Goal: Transaction & Acquisition: Purchase product/service

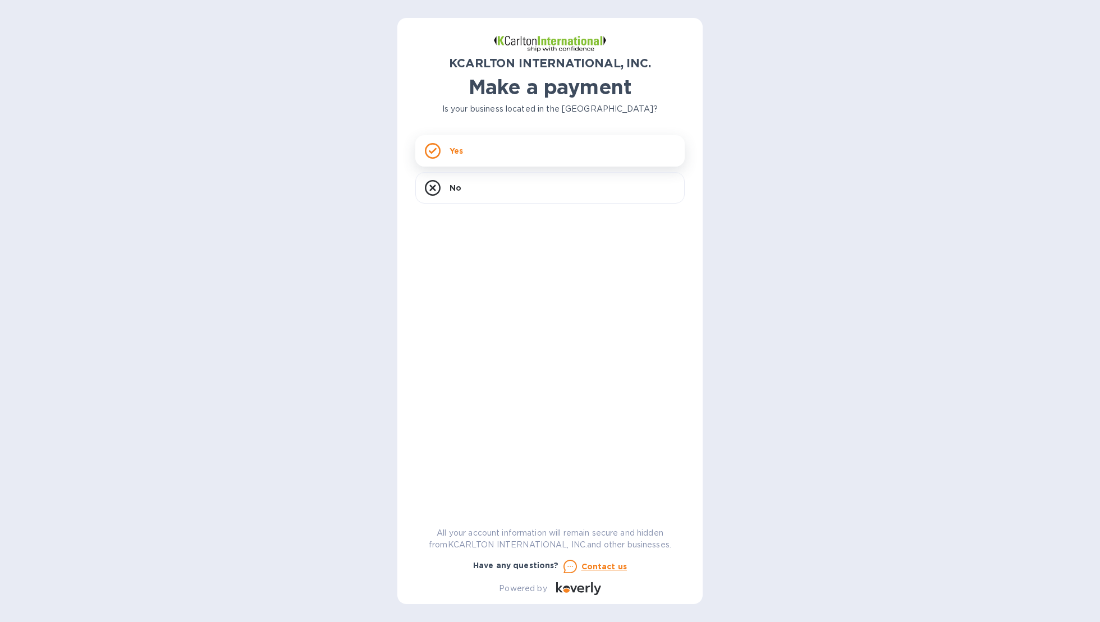
click at [503, 158] on div "Yes" at bounding box center [549, 150] width 269 height 31
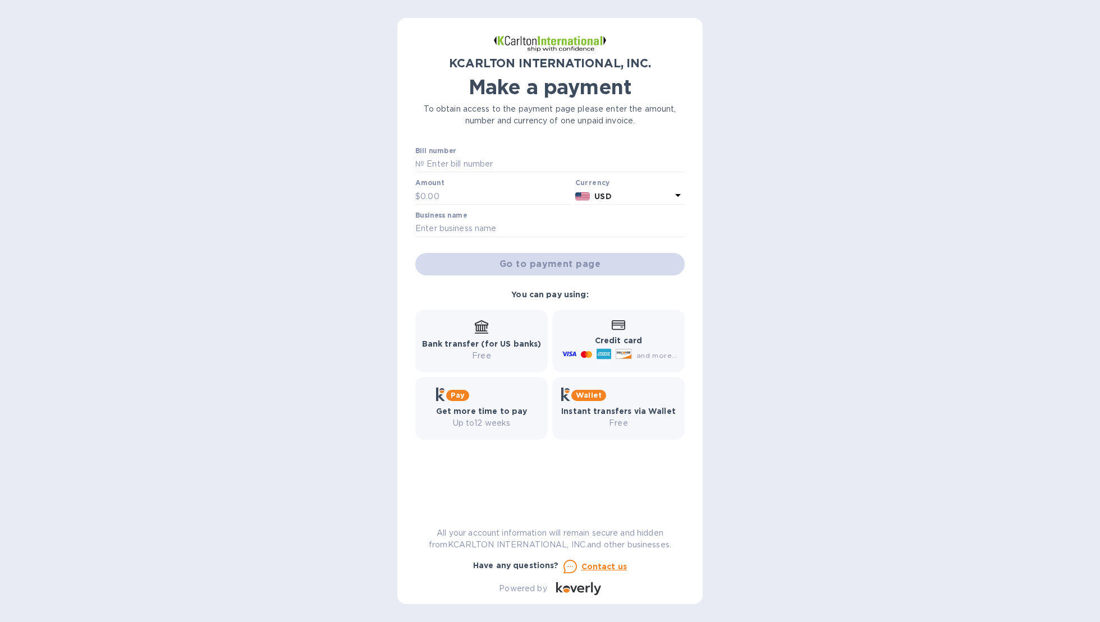
click at [503, 158] on input "text" at bounding box center [554, 164] width 260 height 17
paste input "7250814"
type input "7250814"
click at [459, 208] on div "Amount $" at bounding box center [493, 193] width 160 height 33
click at [457, 199] on input "text" at bounding box center [495, 196] width 150 height 17
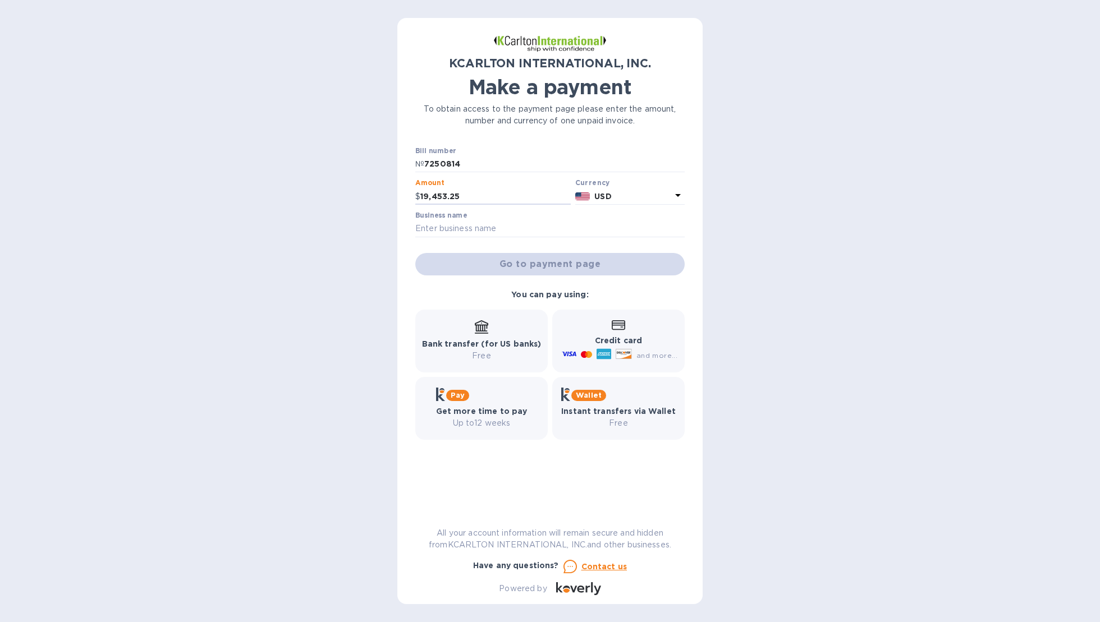
type input "19,453.25"
click at [528, 234] on input "text" at bounding box center [549, 229] width 269 height 17
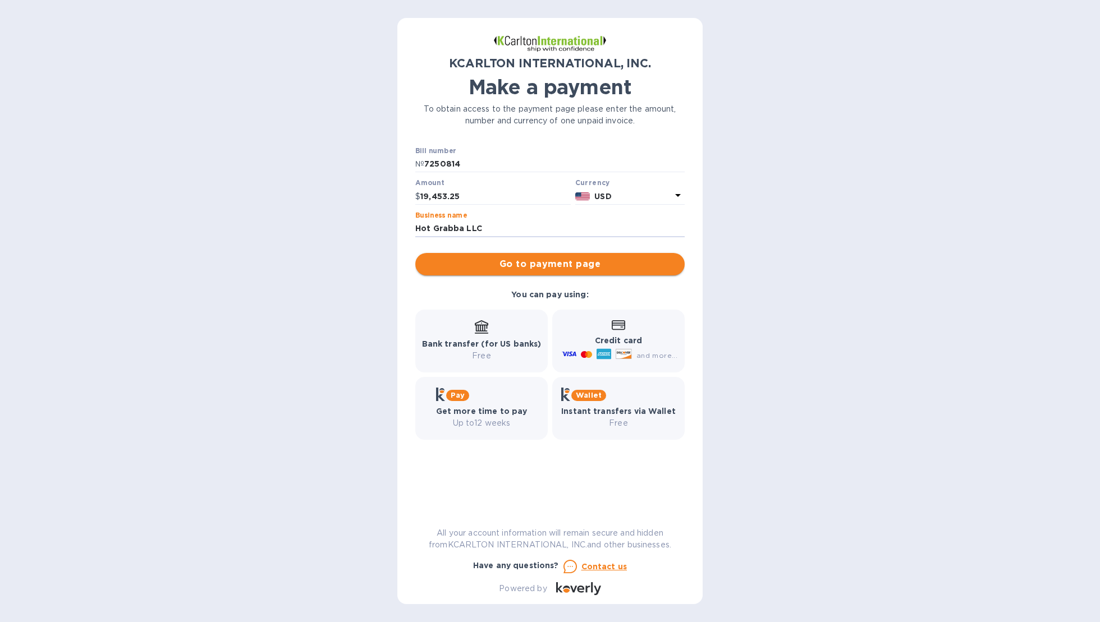
type input "Hot Grabba LLC"
click at [468, 266] on span "Go to payment page" at bounding box center [549, 264] width 251 height 13
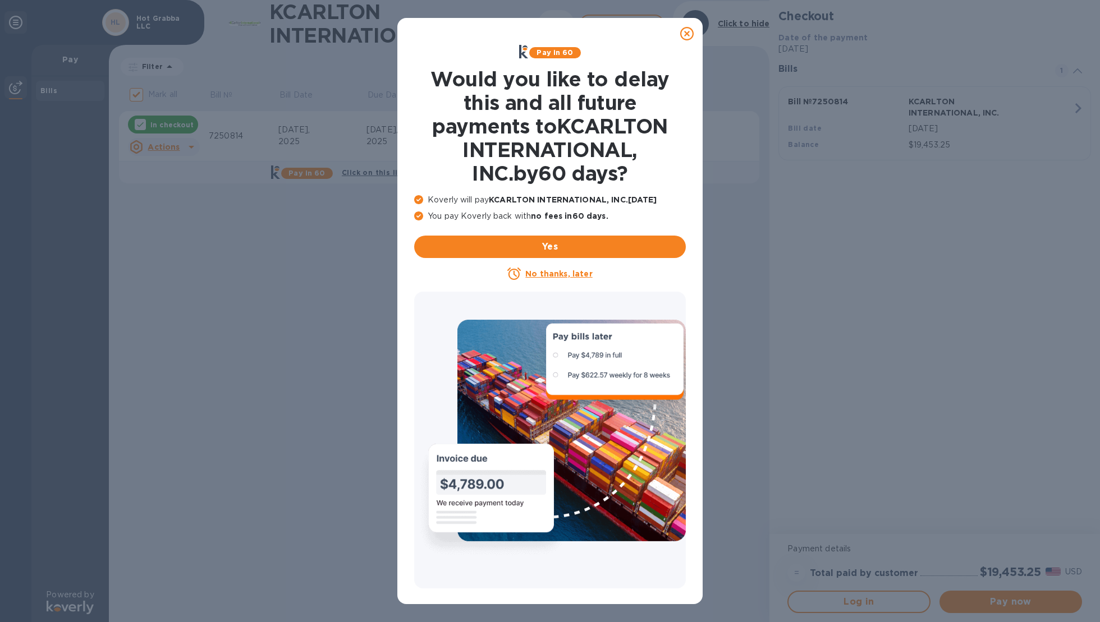
click at [558, 272] on u "No thanks, later" at bounding box center [558, 273] width 67 height 9
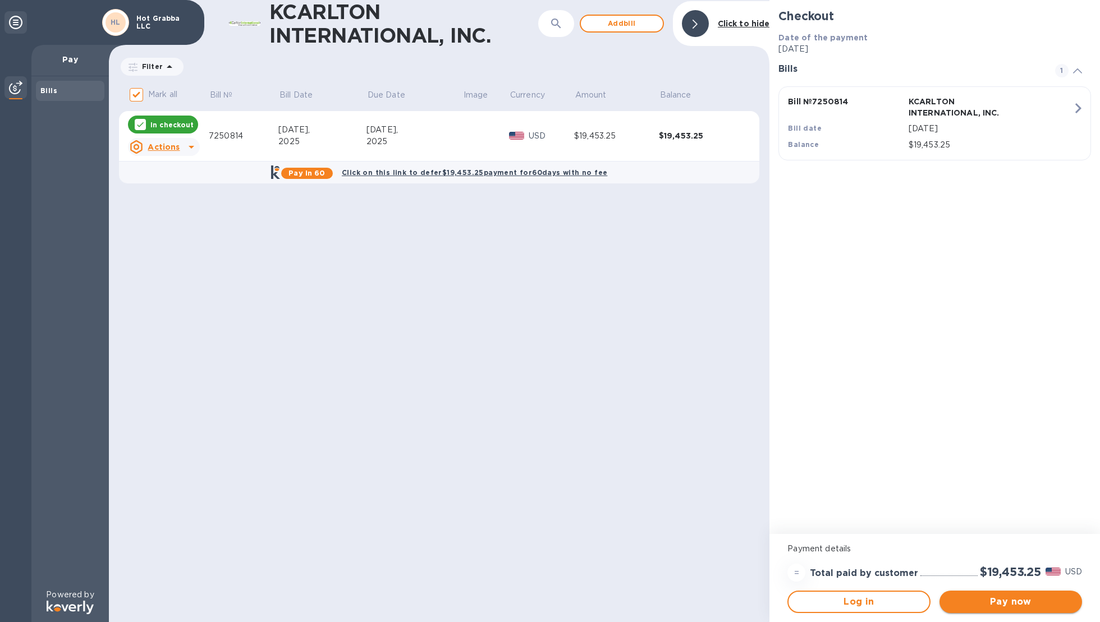
click at [1023, 603] on span "Pay now" at bounding box center [1011, 601] width 125 height 13
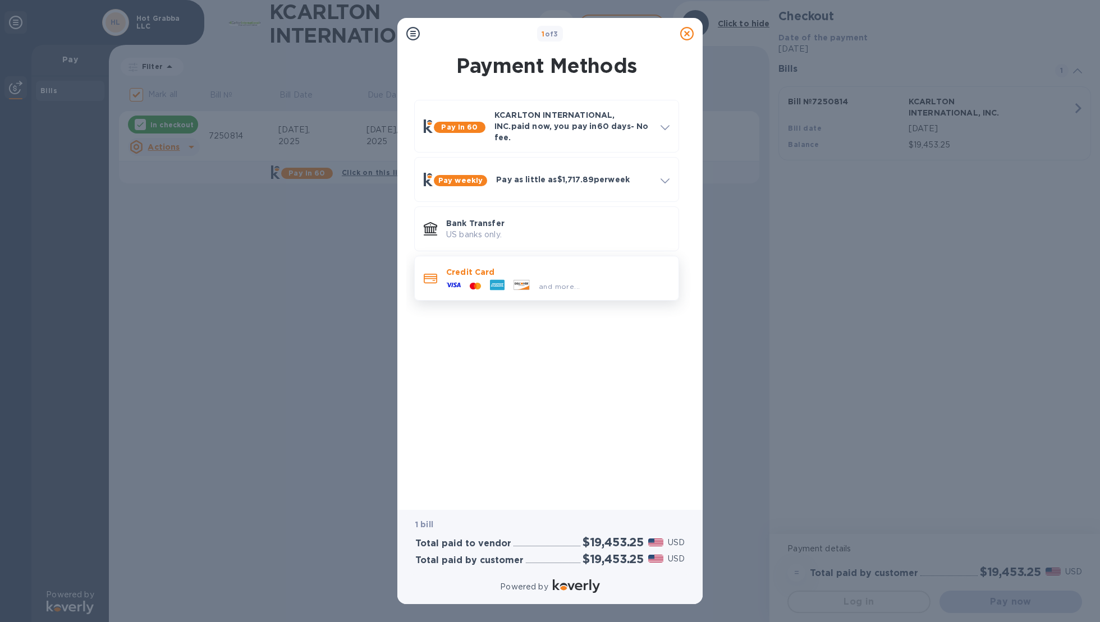
click at [499, 283] on icon at bounding box center [497, 284] width 13 height 3
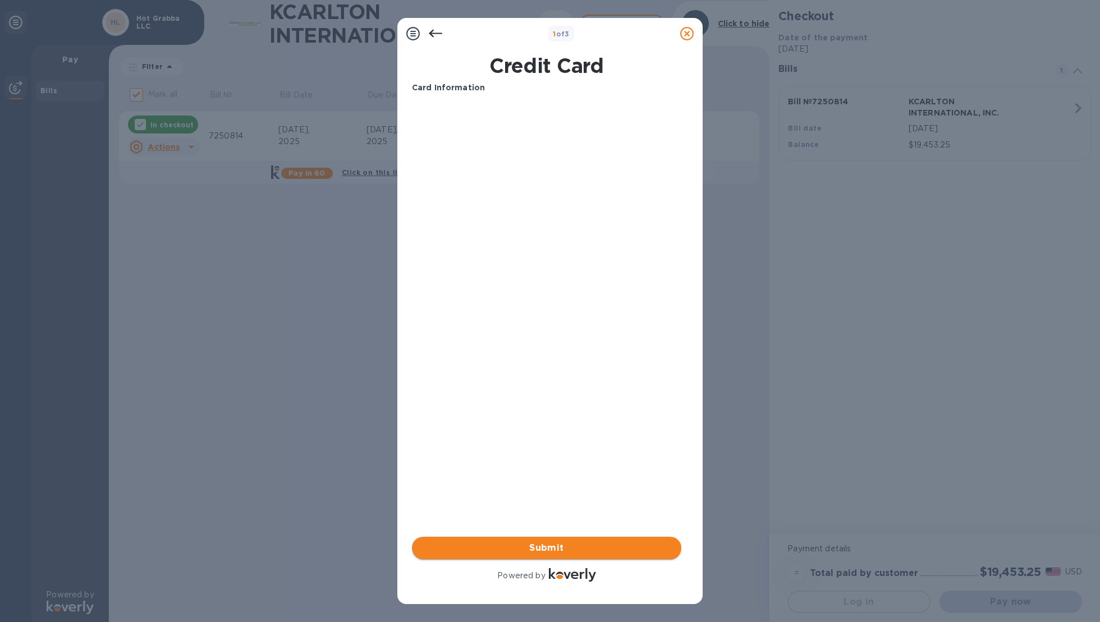
click at [480, 551] on span "Submit" at bounding box center [546, 548] width 251 height 13
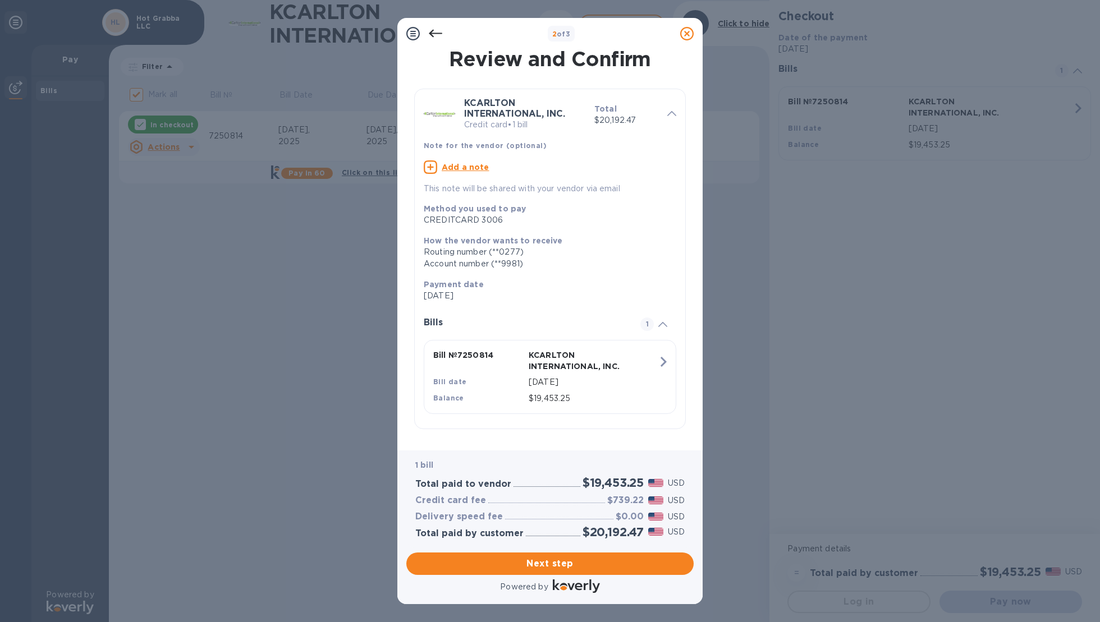
scroll to position [11, 0]
click at [552, 564] on span "Next step" at bounding box center [549, 563] width 269 height 13
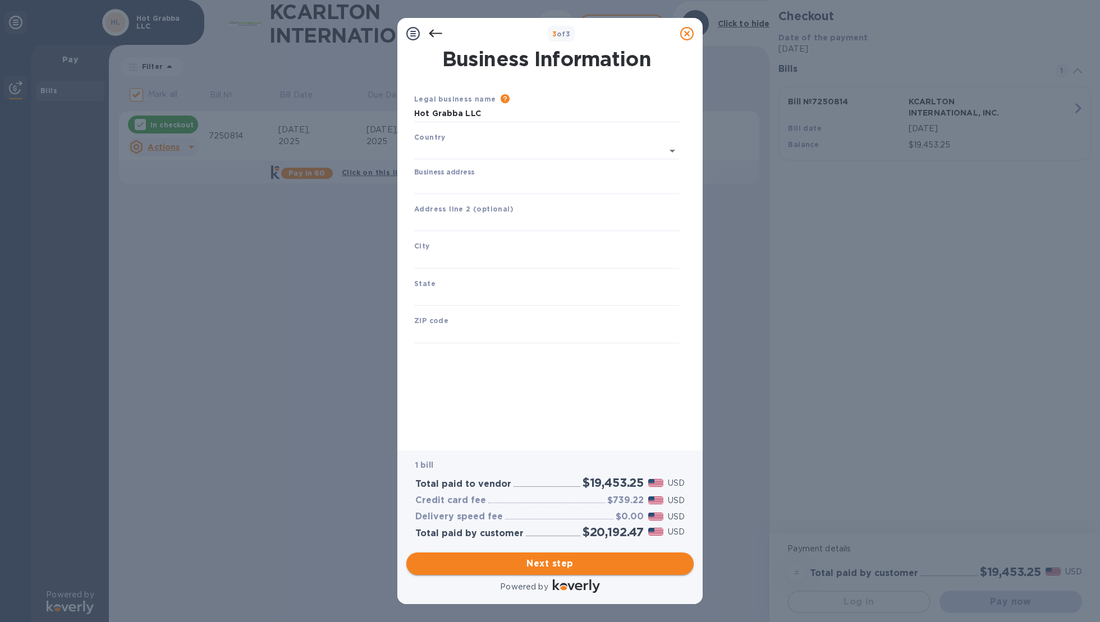
scroll to position [0, 0]
type input "[GEOGRAPHIC_DATA]"
click at [513, 153] on input "[GEOGRAPHIC_DATA]" at bounding box center [538, 150] width 218 height 14
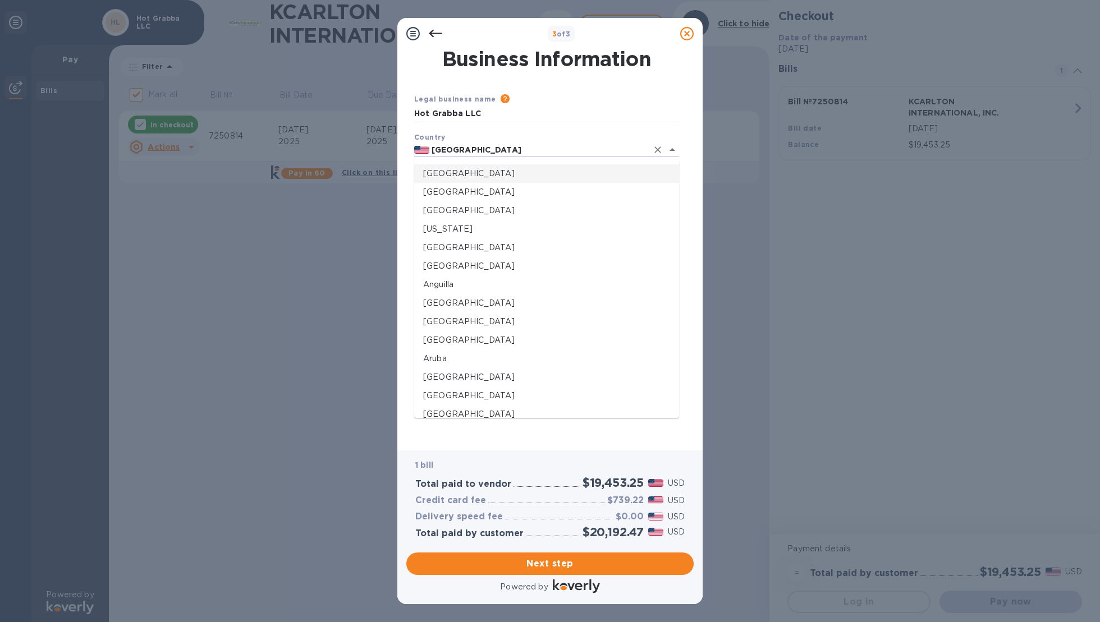
click at [500, 170] on p "[GEOGRAPHIC_DATA]" at bounding box center [546, 174] width 247 height 12
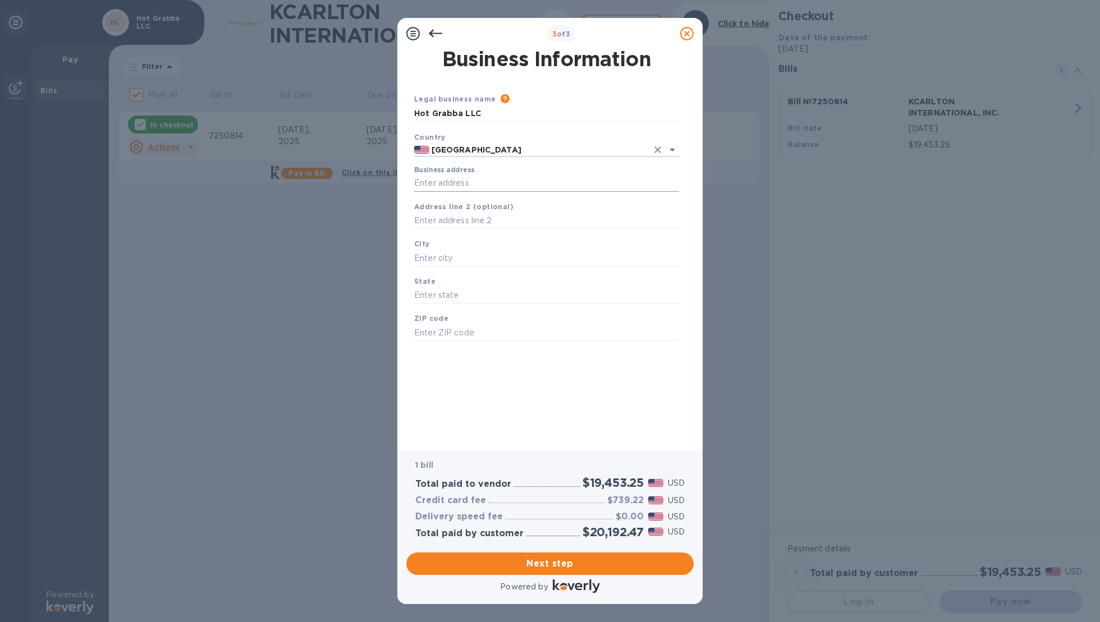
click at [478, 185] on input "Business address" at bounding box center [546, 183] width 265 height 17
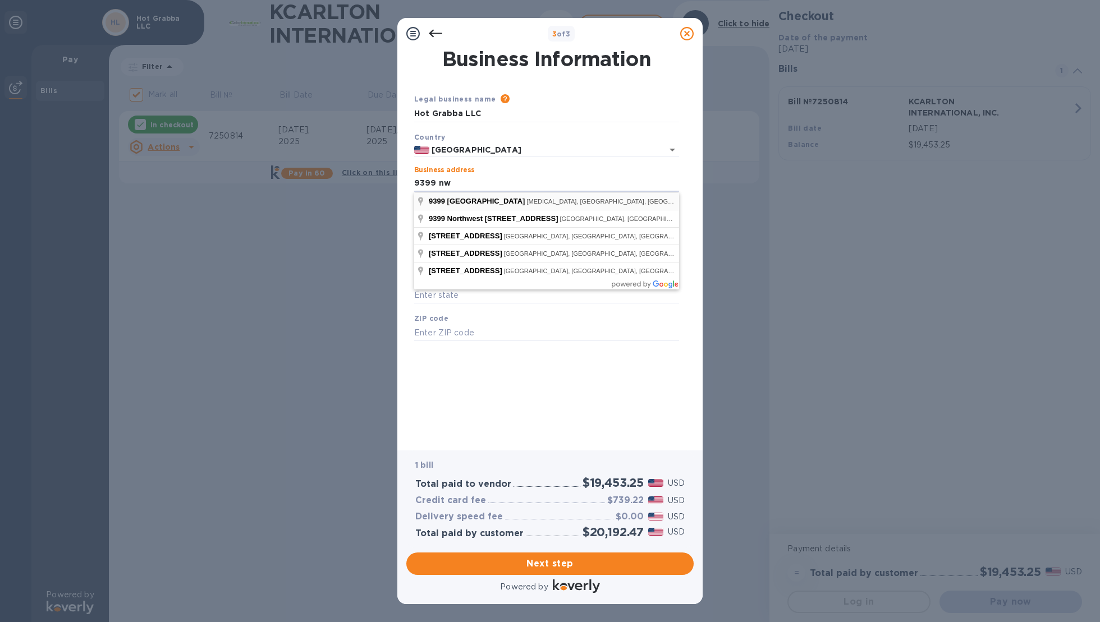
type input "[STREET_ADDRESS]"
type input "[MEDICAL_DATA]"
type input "FL"
type input "33172"
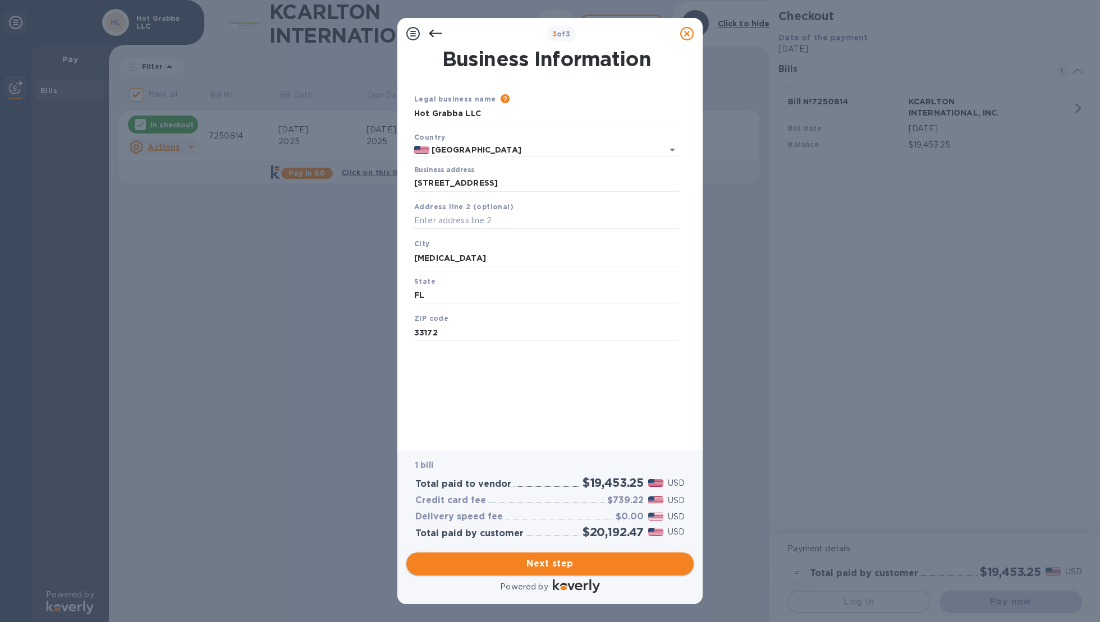
click at [496, 569] on span "Next step" at bounding box center [549, 563] width 269 height 13
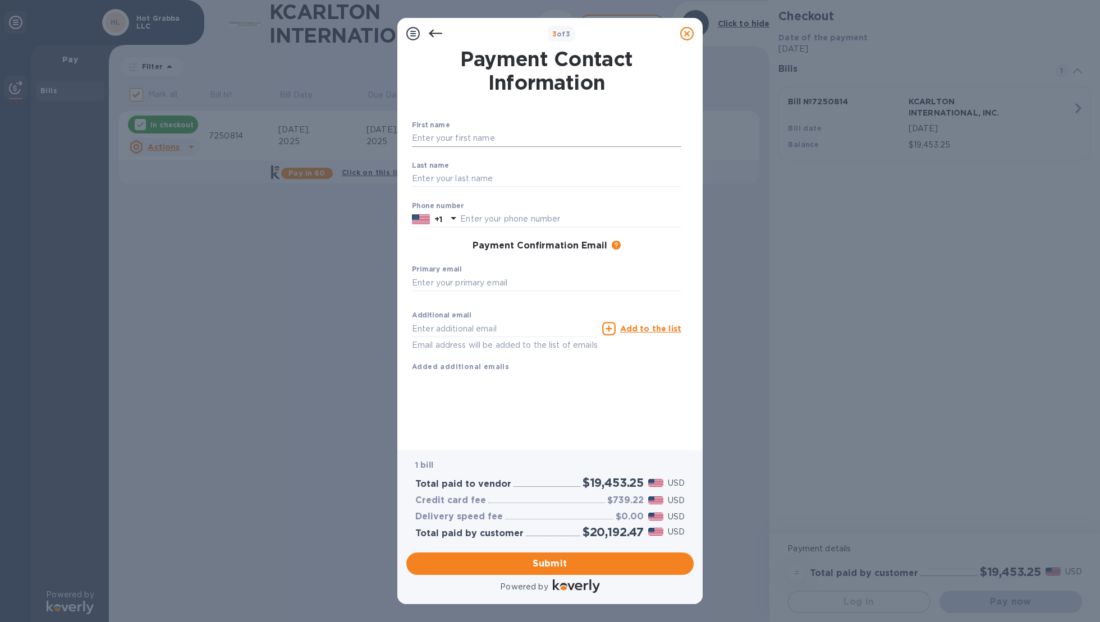
click at [497, 138] on input "text" at bounding box center [546, 138] width 269 height 17
type input "[PERSON_NAME]"
click at [462, 181] on input "text" at bounding box center [546, 179] width 269 height 17
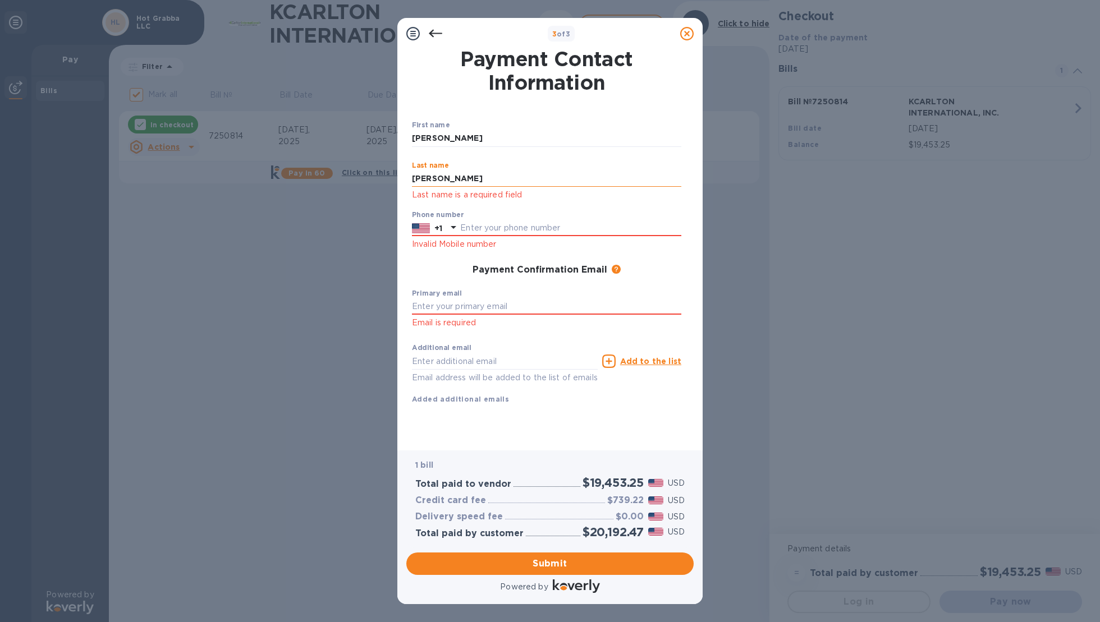
type input "[PERSON_NAME]"
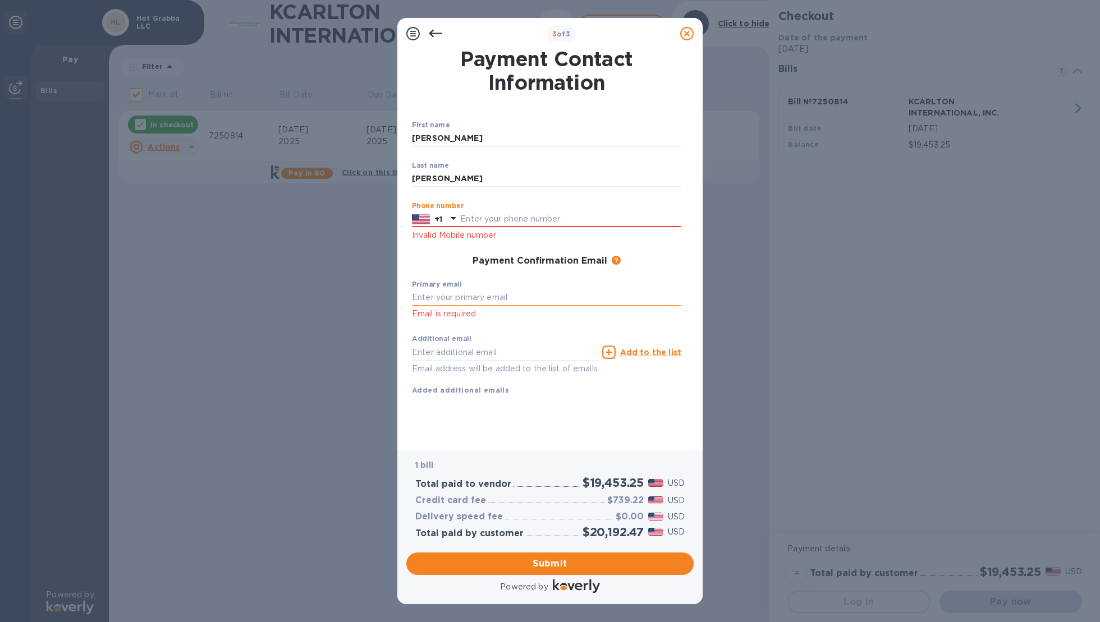
click at [461, 297] on input "text" at bounding box center [546, 298] width 269 height 17
type input "[EMAIL_ADDRESS][DOMAIN_NAME]"
type input "7863871243"
type input "[EMAIL_ADDRESS][DOMAIN_NAME]"
click at [507, 558] on span "Submit" at bounding box center [549, 563] width 269 height 13
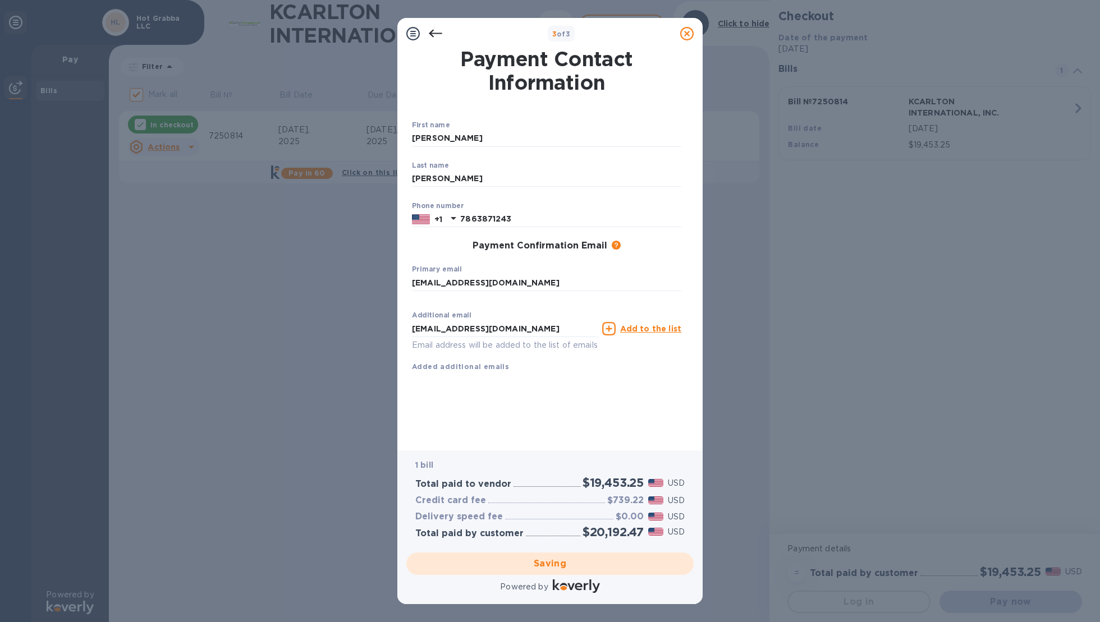
checkbox input "false"
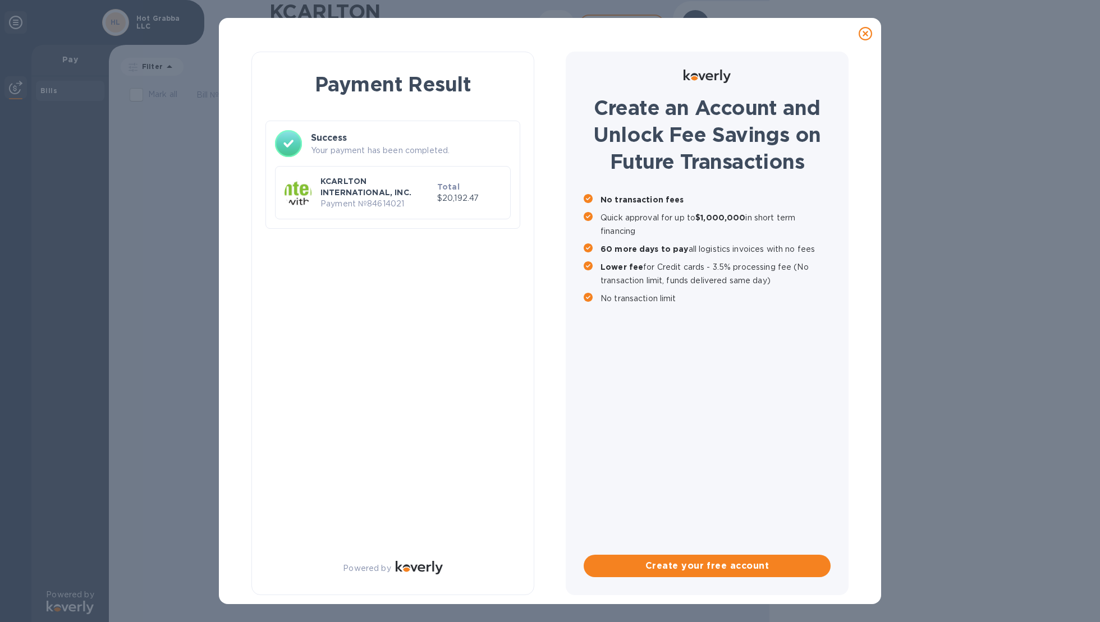
click at [389, 196] on p "KCARLTON INTERNATIONAL, INC." at bounding box center [376, 187] width 112 height 22
